Goal: Task Accomplishment & Management: Complete application form

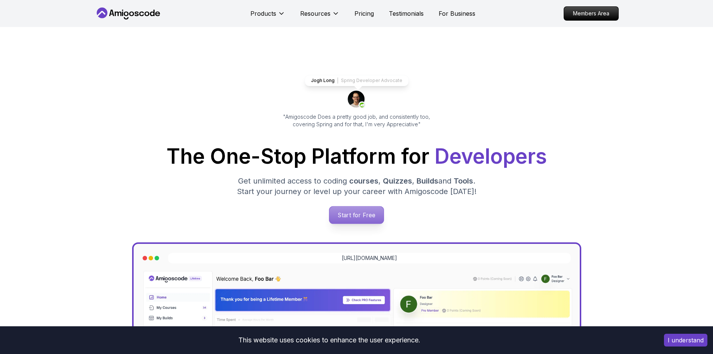
click at [346, 213] on p "Start for Free" at bounding box center [357, 214] width 54 height 17
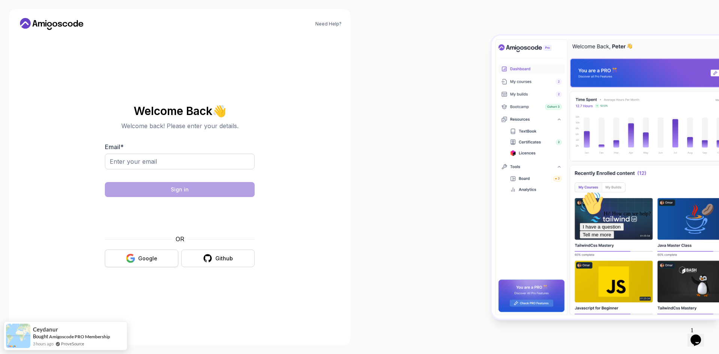
click at [149, 255] on div "Google" at bounding box center [147, 258] width 19 height 7
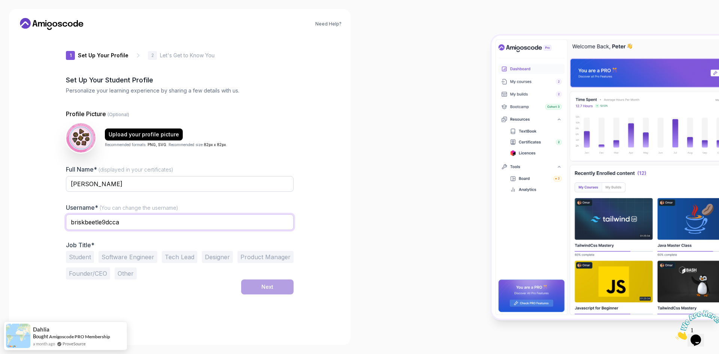
click at [157, 223] on input "briskbeetle9dcca" at bounding box center [180, 222] width 228 height 16
type input "b"
type input "karinearrivail"
click at [124, 254] on button "Software Engineer" at bounding box center [127, 257] width 59 height 12
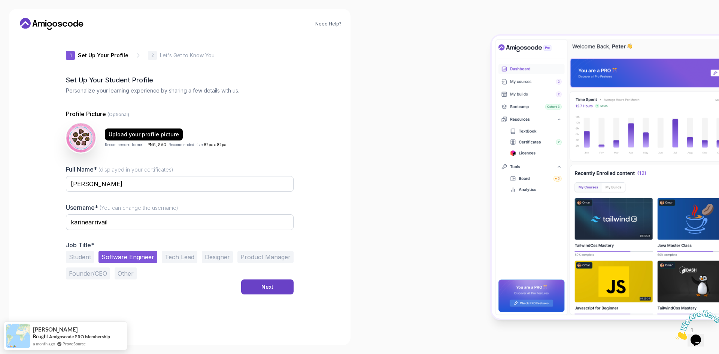
click at [75, 260] on button "Student" at bounding box center [80, 257] width 28 height 12
click at [118, 256] on button "Software Engineer" at bounding box center [127, 257] width 59 height 12
click at [254, 283] on button "Next" at bounding box center [267, 286] width 52 height 15
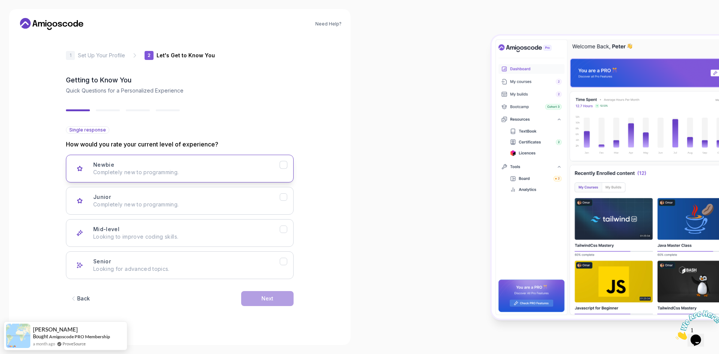
click at [148, 179] on button "Newbie Completely new to programming." at bounding box center [180, 169] width 228 height 28
click at [161, 198] on div "Junior Completely new to programming." at bounding box center [186, 200] width 186 height 15
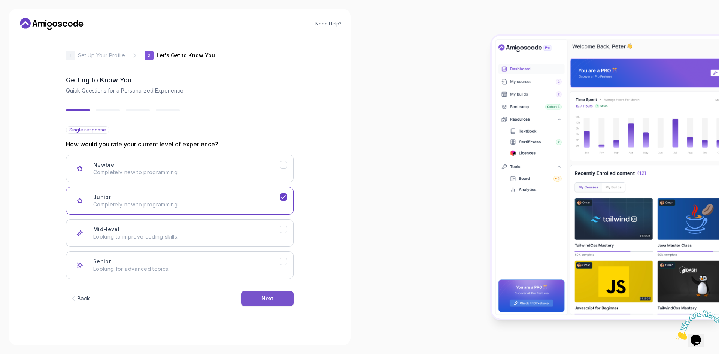
click at [271, 295] on div "Next" at bounding box center [267, 298] width 12 height 7
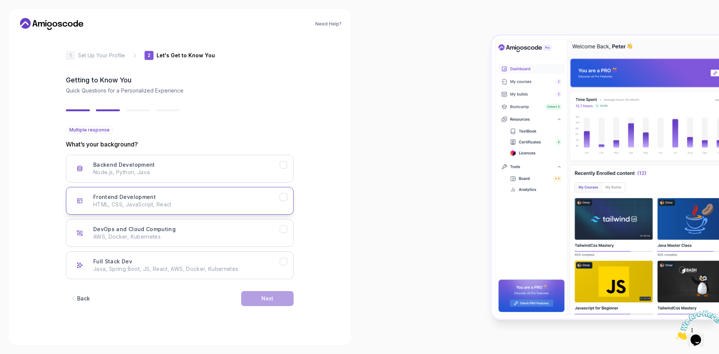
click at [136, 208] on button "Frontend Development HTML, CSS, JavaScript, React" at bounding box center [180, 201] width 228 height 28
click at [267, 298] on div "Next" at bounding box center [267, 298] width 12 height 7
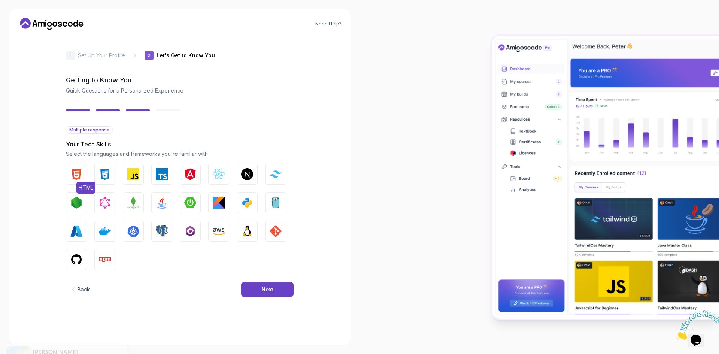
click at [74, 172] on img "button" at bounding box center [76, 174] width 12 height 12
click at [101, 173] on img "button" at bounding box center [105, 174] width 12 height 12
click at [121, 172] on div "HTML CSS JavaScript TypeScript Angular React.js Next.js Tailwind CSS Node.js Gr…" at bounding box center [180, 217] width 228 height 106
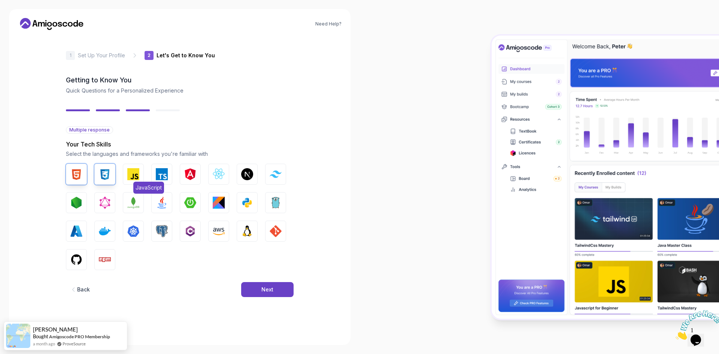
click at [131, 174] on img "button" at bounding box center [133, 174] width 12 height 12
click at [164, 180] on button "TypeScript" at bounding box center [161, 174] width 21 height 21
click at [216, 175] on img "button" at bounding box center [219, 174] width 12 height 12
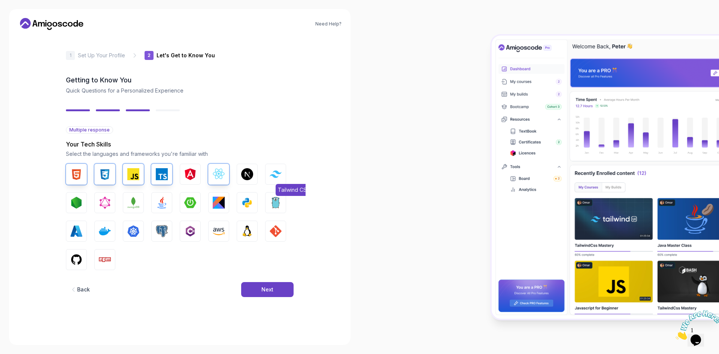
click at [277, 180] on button "Tailwind CSS" at bounding box center [275, 174] width 21 height 21
click at [80, 203] on img "button" at bounding box center [76, 203] width 12 height 12
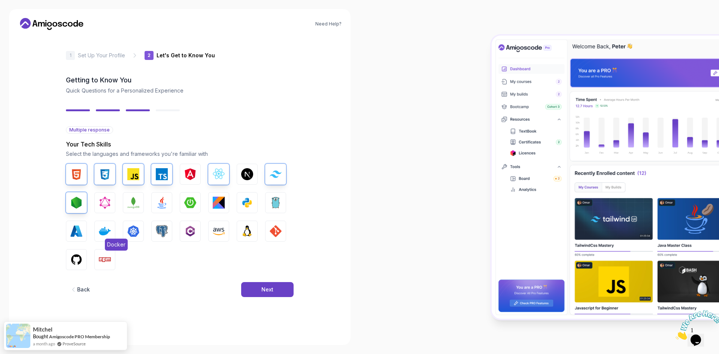
click at [110, 229] on img "button" at bounding box center [105, 231] width 12 height 12
click at [167, 227] on img "button" at bounding box center [162, 231] width 12 height 12
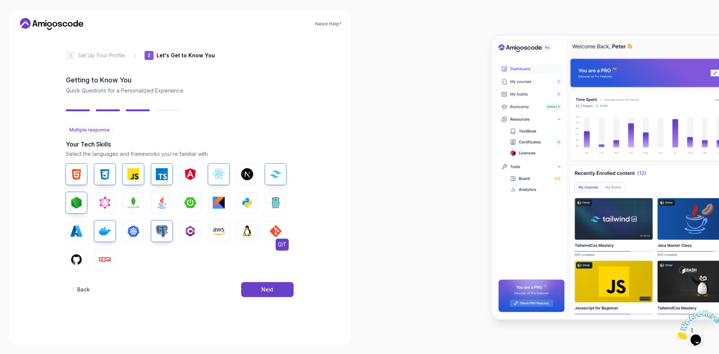
click at [275, 236] on img "button" at bounding box center [276, 231] width 12 height 12
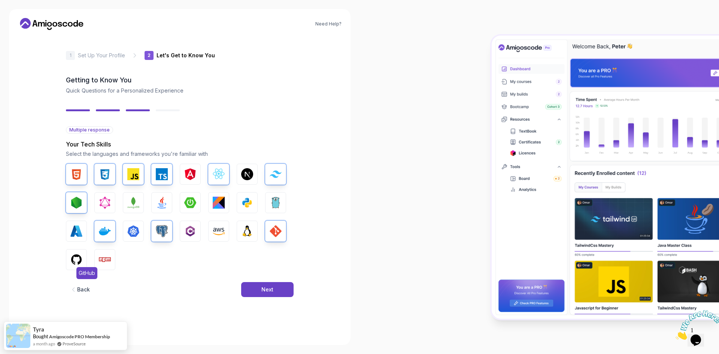
drag, startPoint x: 68, startPoint y: 255, endPoint x: 76, endPoint y: 257, distance: 7.9
click at [73, 256] on button "GitHub" at bounding box center [76, 259] width 21 height 21
click at [104, 253] on button "Npm" at bounding box center [104, 259] width 21 height 21
click at [273, 291] on button "Next" at bounding box center [267, 289] width 52 height 15
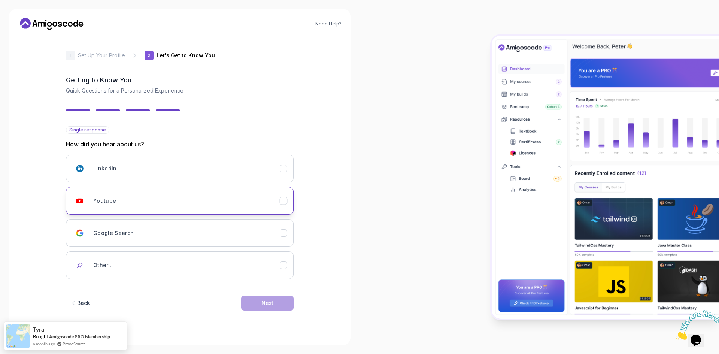
click at [122, 209] on button "Youtube" at bounding box center [180, 201] width 228 height 28
click at [272, 304] on div "Next" at bounding box center [267, 302] width 12 height 7
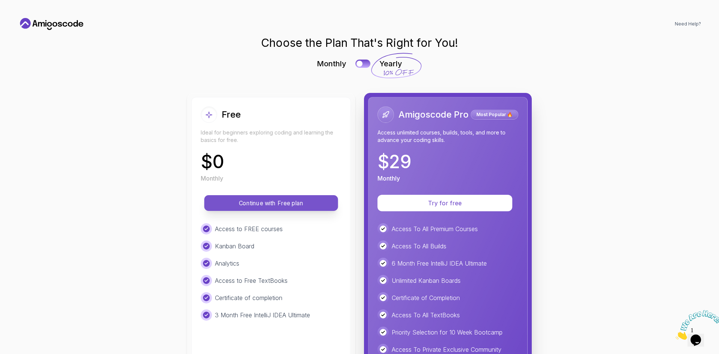
click at [255, 197] on button "Continue with Free plan" at bounding box center [271, 203] width 134 height 16
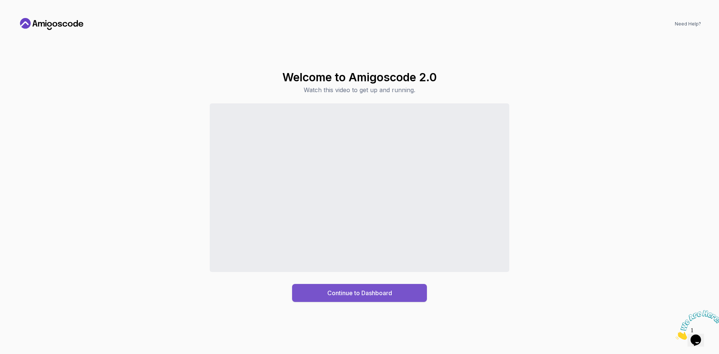
click at [364, 284] on button "Continue to Dashboard" at bounding box center [359, 293] width 135 height 18
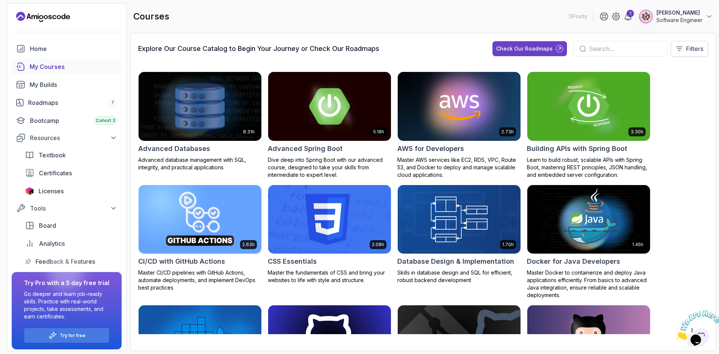
click at [673, 49] on button "Filters" at bounding box center [689, 49] width 37 height 16
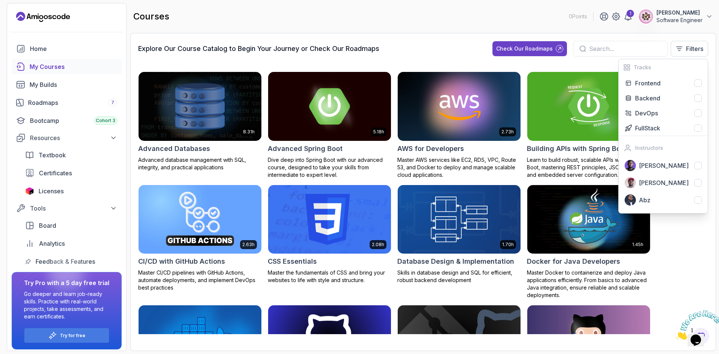
click at [456, 45] on div "Explore Our Course Catalog to Begin Your Journey or Check Our Roadmaps Check Ou…" at bounding box center [423, 52] width 570 height 22
